Goal: Task Accomplishment & Management: Use online tool/utility

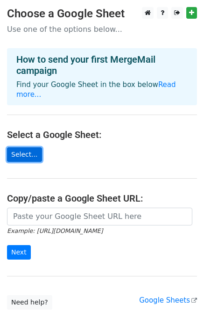
click at [27, 147] on link "Select..." at bounding box center [24, 154] width 35 height 15
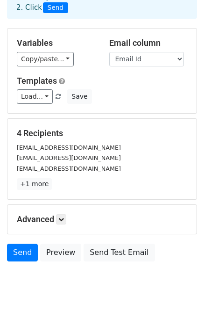
scroll to position [80, 0]
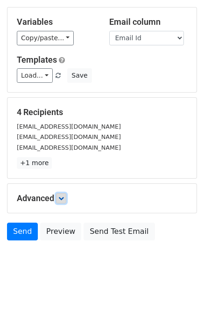
click at [64, 199] on icon at bounding box center [61, 199] width 6 height 6
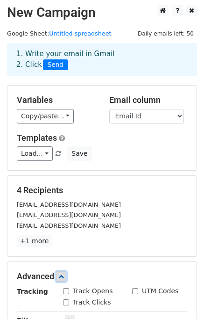
scroll to position [0, 0]
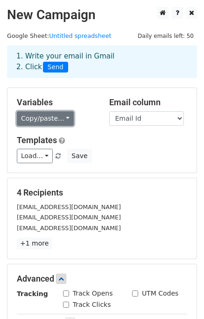
click at [63, 120] on link "Copy/paste..." at bounding box center [45, 118] width 57 height 15
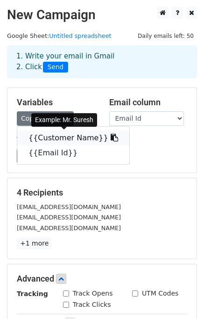
click at [85, 142] on link "{{Customer Name}}" at bounding box center [73, 138] width 112 height 15
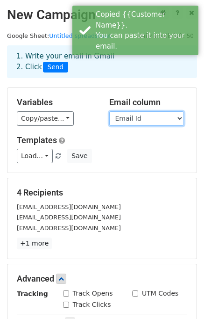
click at [150, 116] on select "Customer Name Email Id" at bounding box center [146, 118] width 75 height 15
click at [109, 111] on select "Customer Name Email Id" at bounding box center [146, 118] width 75 height 15
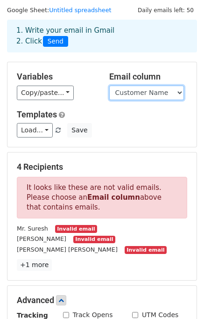
scroll to position [47, 0]
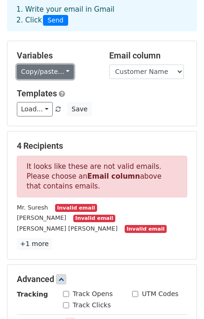
click at [52, 75] on link "Copy/paste..." at bounding box center [45, 72] width 57 height 15
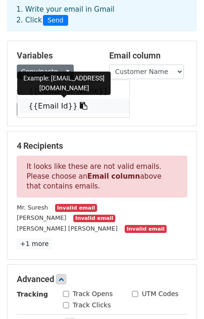
click at [76, 108] on link "{{Email Id}}" at bounding box center [73, 106] width 112 height 15
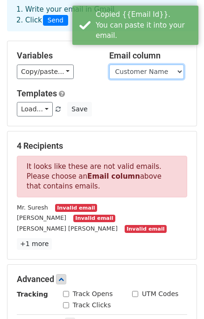
click at [140, 73] on select "Customer Name Email Id" at bounding box center [146, 72] width 75 height 15
select select "Email Id"
click at [109, 65] on select "Customer Name Email Id" at bounding box center [146, 72] width 75 height 15
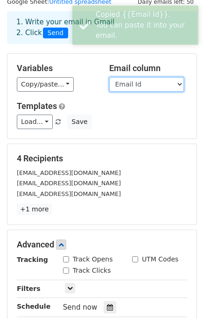
scroll to position [31, 0]
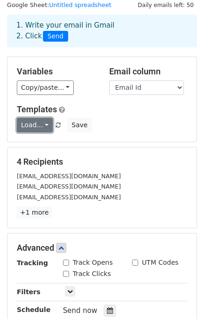
click at [38, 121] on link "Load..." at bounding box center [35, 125] width 36 height 15
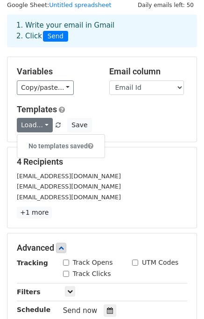
click at [112, 122] on div "Load... No templates saved Save" at bounding box center [102, 125] width 185 height 15
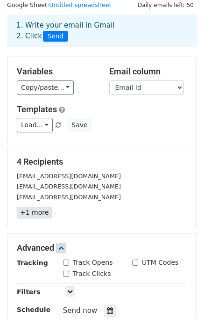
click at [39, 215] on link "+1 more" at bounding box center [34, 213] width 35 height 12
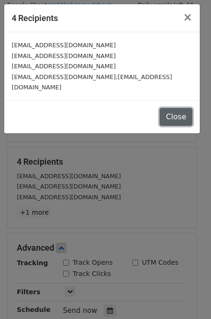
click at [177, 108] on button "Close" at bounding box center [176, 117] width 33 height 18
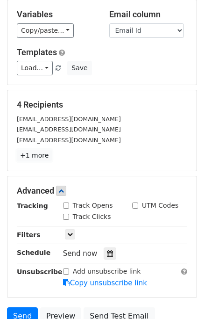
scroll to position [171, 0]
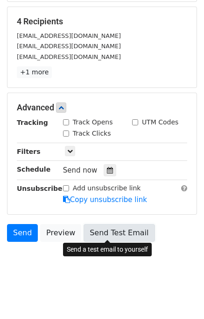
click at [110, 232] on link "Send Test Email" at bounding box center [119, 233] width 71 height 18
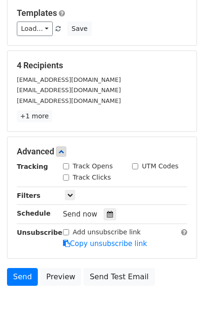
scroll to position [78, 0]
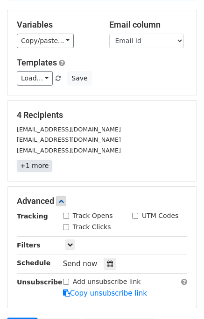
click at [41, 169] on link "+1 more" at bounding box center [34, 166] width 35 height 12
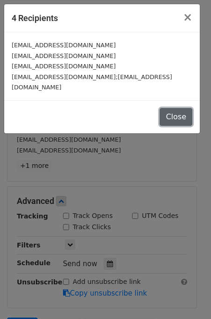
click at [178, 108] on button "Close" at bounding box center [176, 117] width 33 height 18
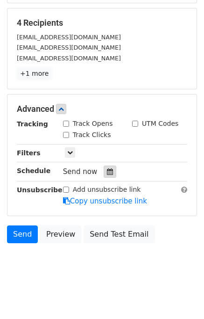
scroll to position [171, 0]
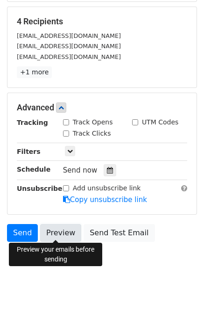
click at [64, 231] on link "Preview" at bounding box center [60, 233] width 41 height 18
click at [62, 231] on link "Preview" at bounding box center [60, 233] width 41 height 18
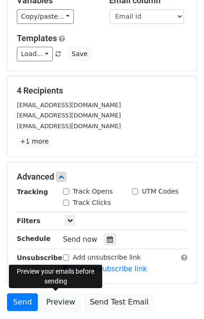
scroll to position [0, 0]
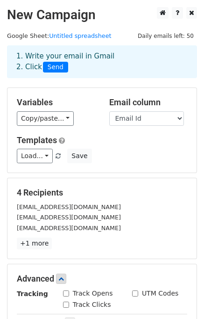
click at [52, 69] on span "Send" at bounding box center [55, 67] width 25 height 11
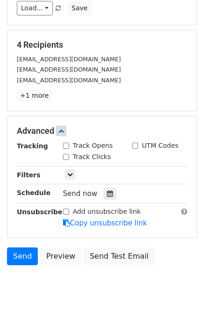
scroll to position [171, 0]
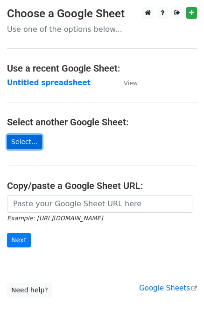
click at [24, 141] on link "Select..." at bounding box center [24, 142] width 35 height 15
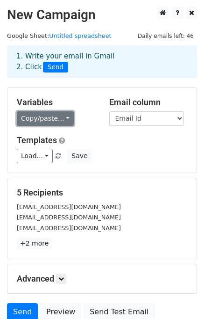
click at [63, 119] on link "Copy/paste..." at bounding box center [45, 118] width 57 height 15
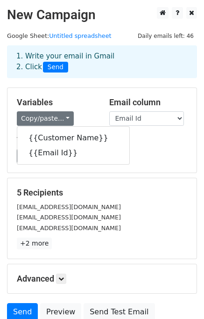
click at [94, 110] on div "Variables Copy/paste... {{Customer Name}} {{Email Id}}" at bounding box center [56, 111] width 93 height 29
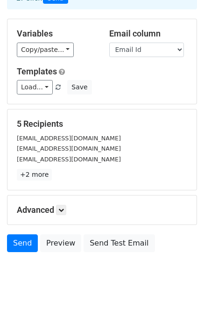
scroll to position [80, 0]
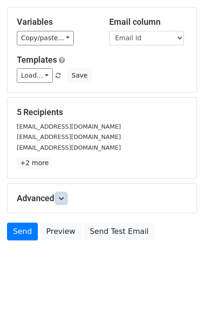
click at [66, 200] on link at bounding box center [61, 198] width 10 height 10
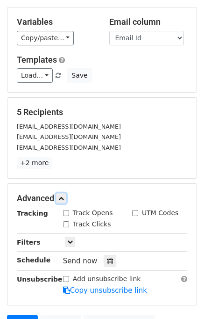
scroll to position [127, 0]
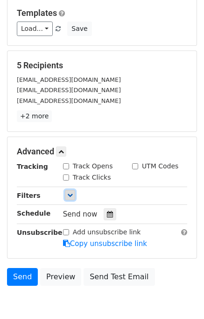
click at [67, 193] on icon at bounding box center [70, 195] width 6 height 6
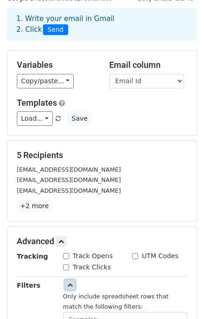
scroll to position [0, 0]
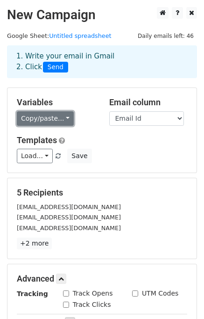
click at [58, 119] on link "Copy/paste..." at bounding box center [45, 118] width 57 height 15
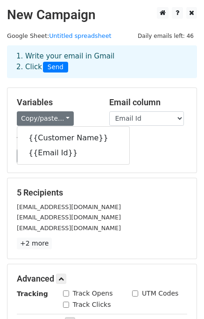
click at [81, 110] on div "Variables Copy/paste... {{Customer Name}} {{Email Id}}" at bounding box center [56, 111] width 93 height 29
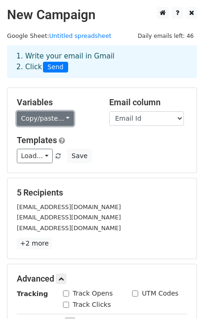
click at [54, 113] on link "Copy/paste..." at bounding box center [45, 118] width 57 height 15
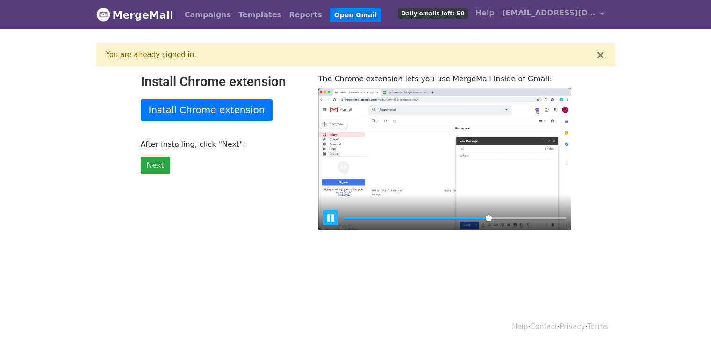
click at [333, 218] on button "Pause Play" at bounding box center [330, 217] width 15 height 15
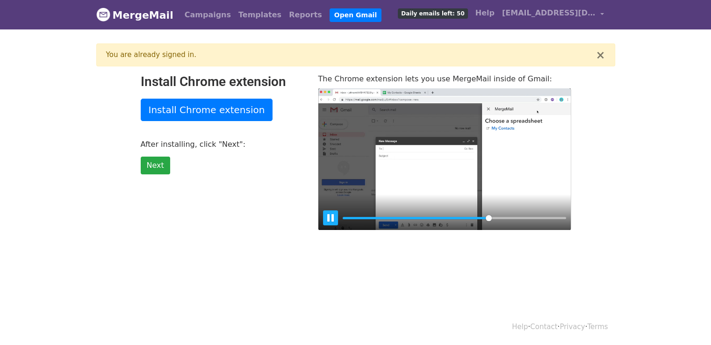
type input "65.9"
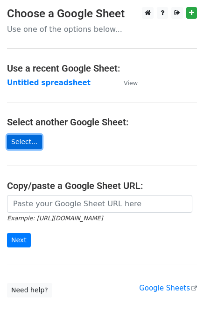
click at [28, 139] on link "Select..." at bounding box center [24, 142] width 35 height 15
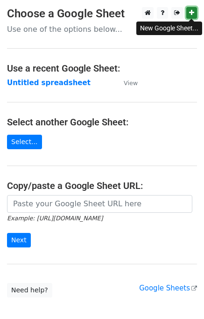
click at [196, 14] on link at bounding box center [192, 13] width 11 height 12
